Goal: Information Seeking & Learning: Learn about a topic

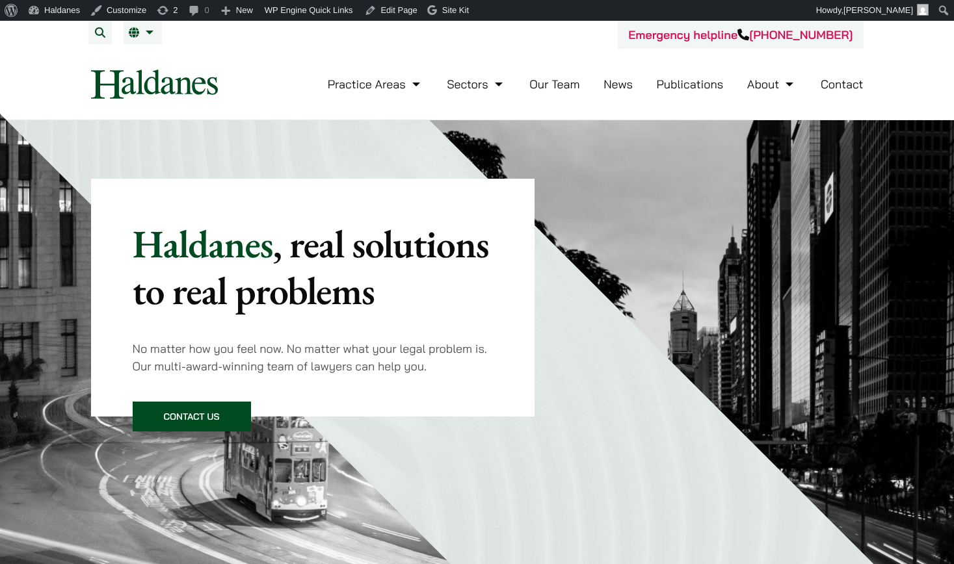
click at [656, 88] on ul "Practice Areas Antitrust and Competition Law Civil Litigation & Dispute Resolut…" at bounding box center [596, 84] width 536 height 28
click at [677, 88] on link "Publications" at bounding box center [690, 84] width 67 height 15
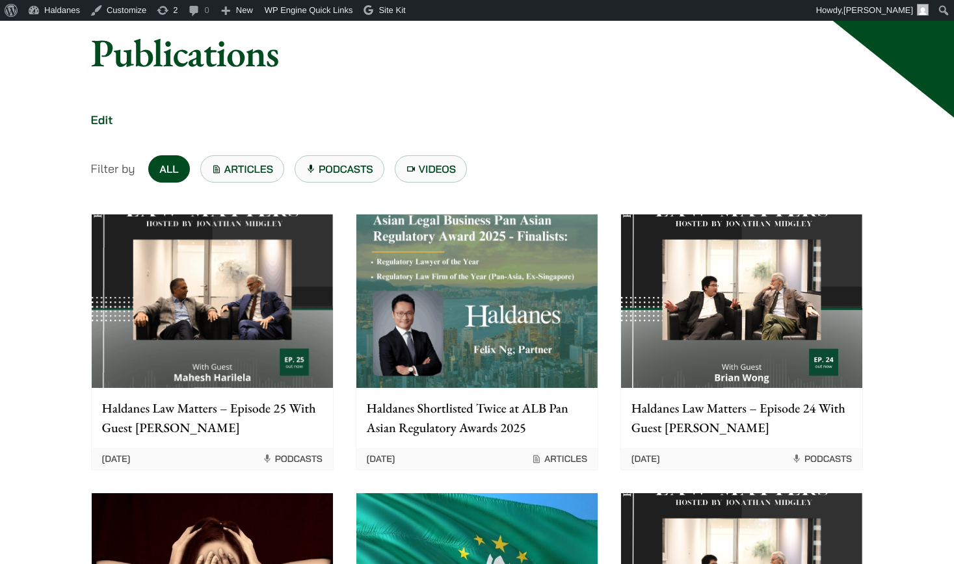
scroll to position [199, 0]
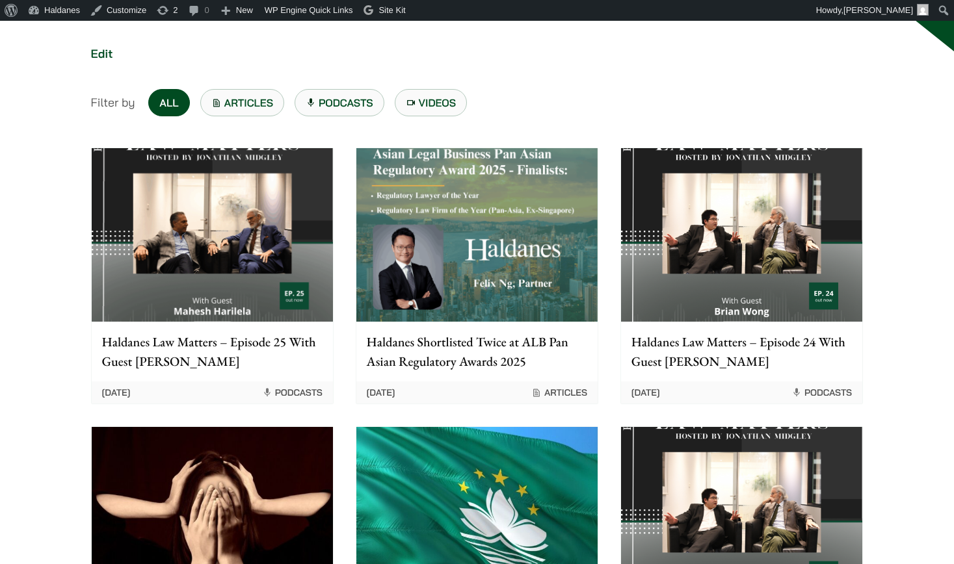
click at [263, 192] on img at bounding box center [212, 235] width 241 height 174
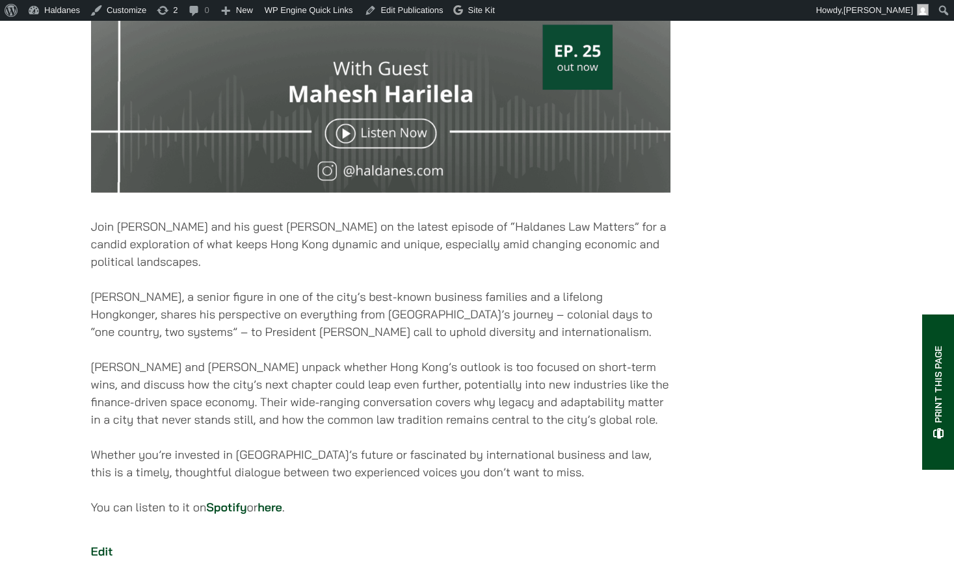
scroll to position [928, 0]
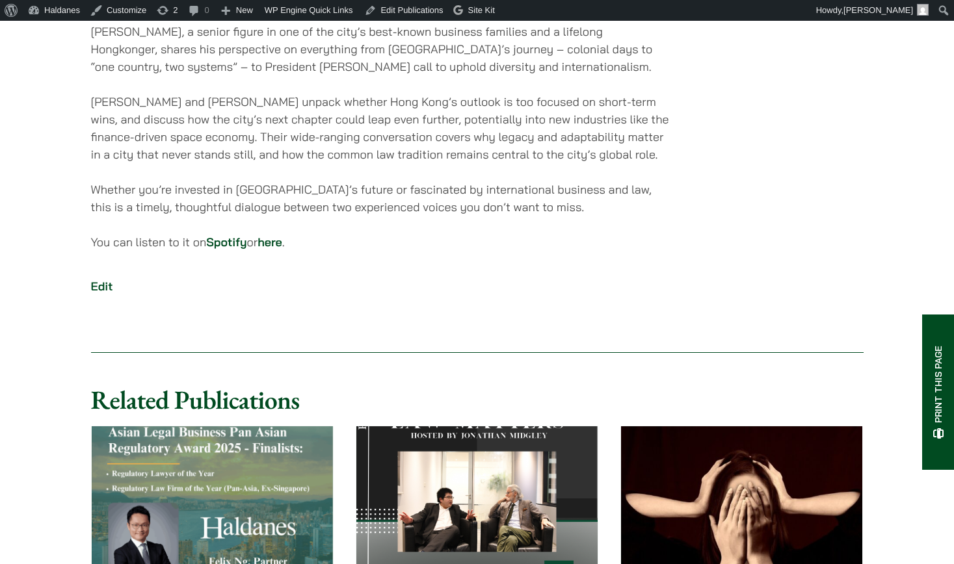
click at [282, 250] on link "here" at bounding box center [269, 242] width 25 height 15
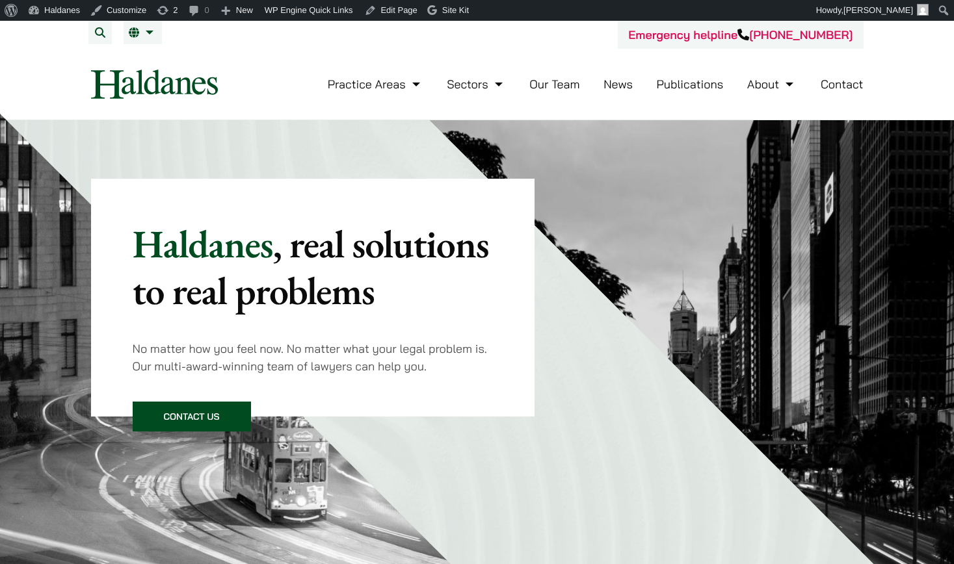
click at [679, 89] on link "Publications" at bounding box center [690, 84] width 67 height 15
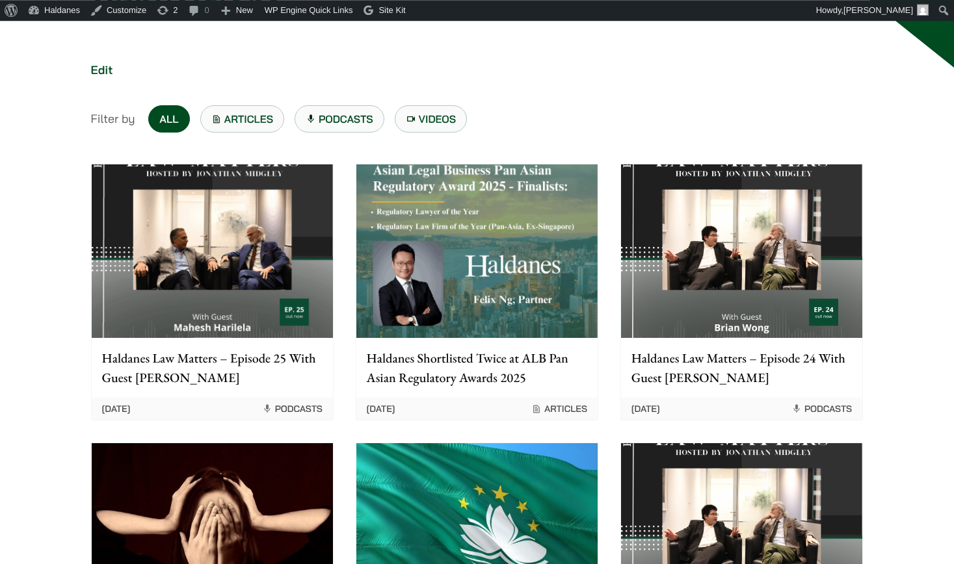
scroll to position [199, 0]
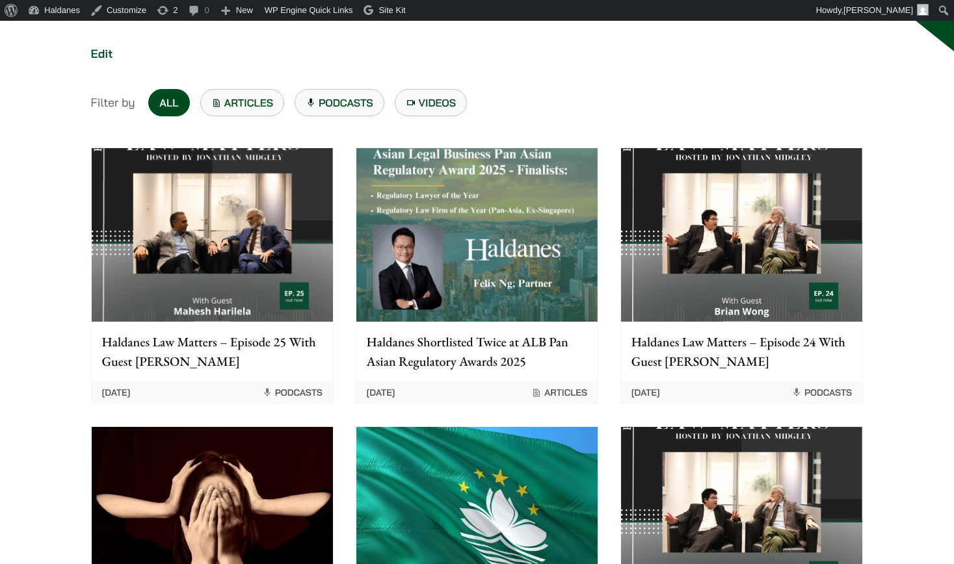
click at [220, 192] on img at bounding box center [212, 235] width 241 height 174
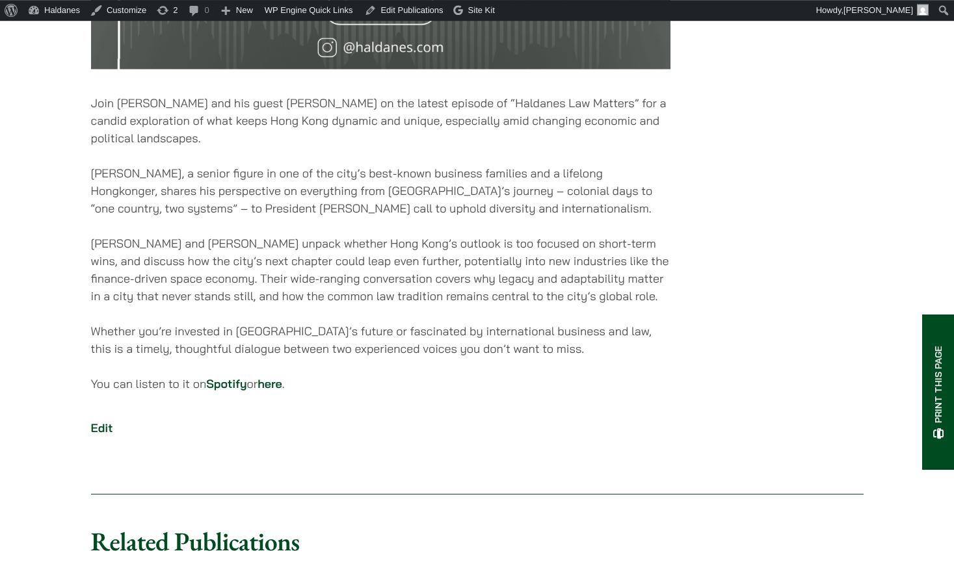
scroll to position [796, 0]
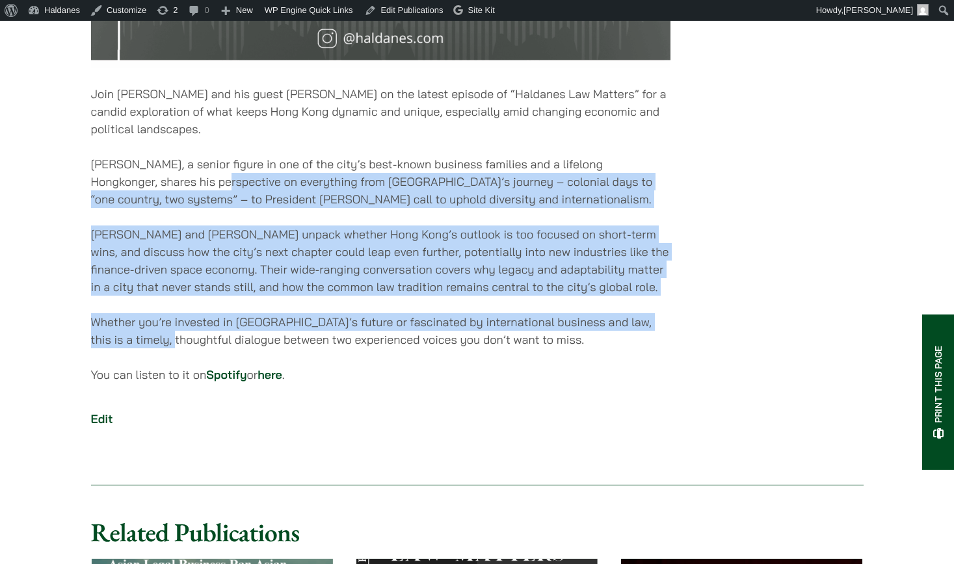
drag, startPoint x: 161, startPoint y: 186, endPoint x: 179, endPoint y: 347, distance: 162.2
click at [186, 278] on p "[PERSON_NAME] and [PERSON_NAME] unpack whether Hong Kong’s outlook is too focus…" at bounding box center [380, 261] width 579 height 70
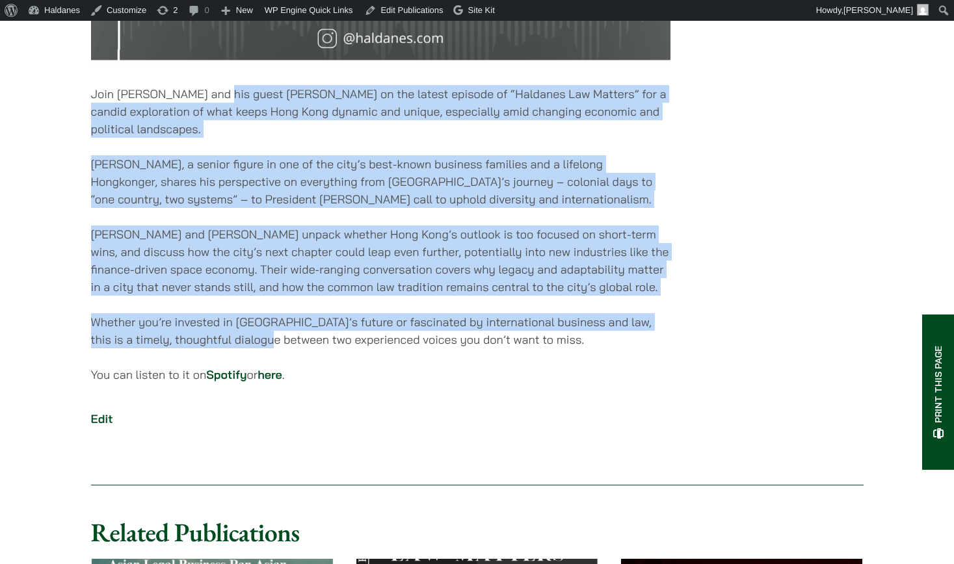
drag, startPoint x: 221, startPoint y: 103, endPoint x: 280, endPoint y: 360, distance: 264.1
click at [220, 296] on p "[PERSON_NAME] and [PERSON_NAME] unpack whether Hong Kong’s outlook is too focus…" at bounding box center [380, 261] width 579 height 70
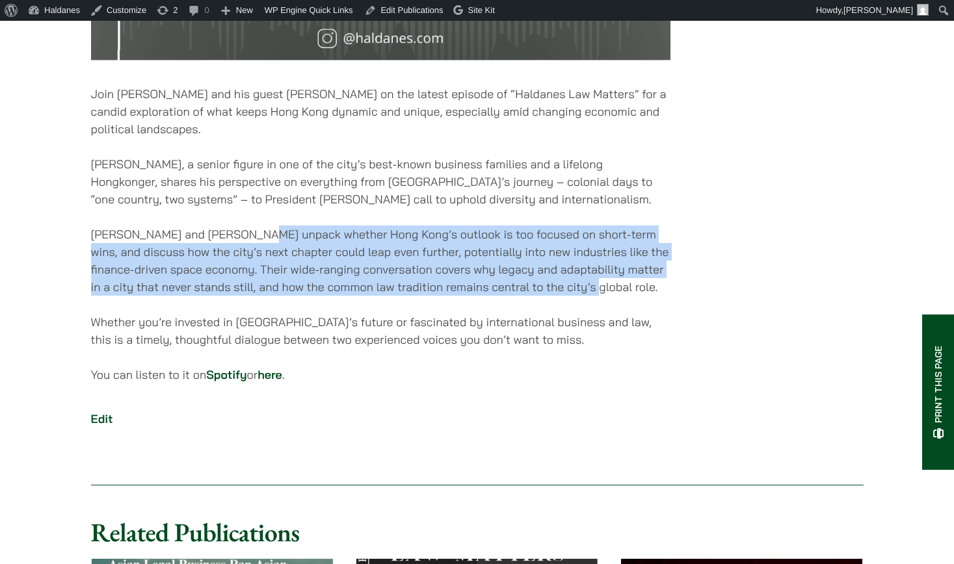
drag, startPoint x: 263, startPoint y: 249, endPoint x: 589, endPoint y: 298, distance: 330.1
click at [589, 296] on p "[PERSON_NAME] and [PERSON_NAME] unpack whether Hong Kong’s outlook is too focus…" at bounding box center [380, 261] width 579 height 70
click at [440, 277] on p "[PERSON_NAME] and [PERSON_NAME] unpack whether Hong Kong’s outlook is too focus…" at bounding box center [380, 261] width 579 height 70
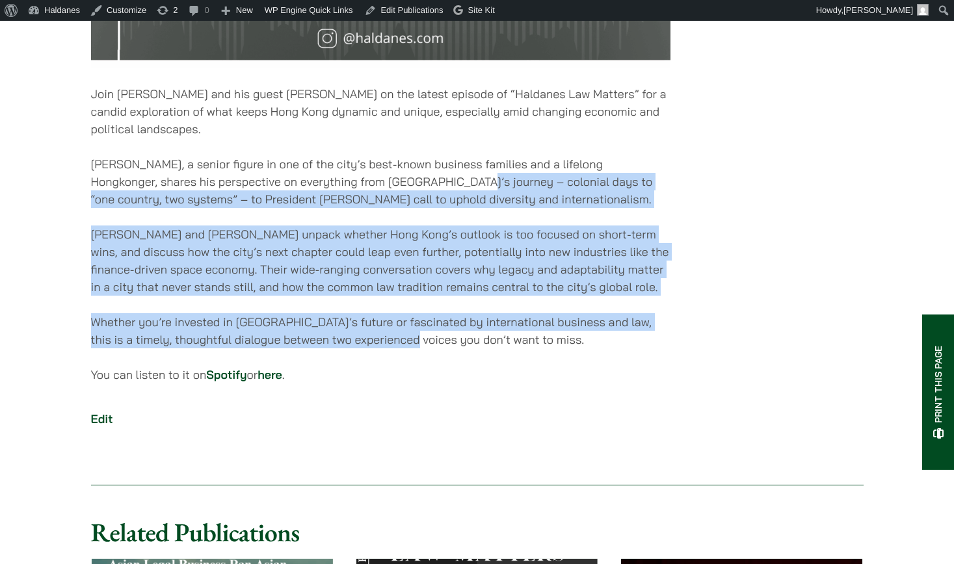
drag, startPoint x: 408, startPoint y: 196, endPoint x: 417, endPoint y: 367, distance: 171.2
